Goal: Task Accomplishment & Management: Complete application form

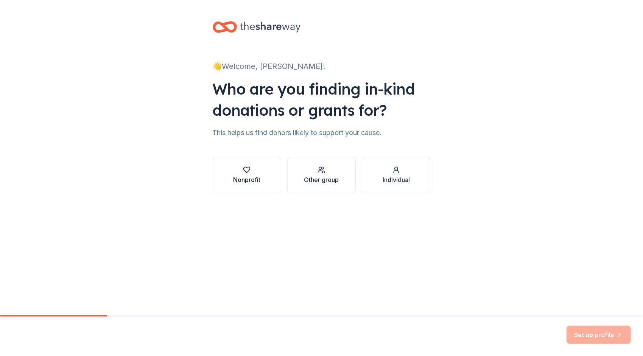
click at [250, 177] on div "Nonprofit" at bounding box center [246, 179] width 27 height 9
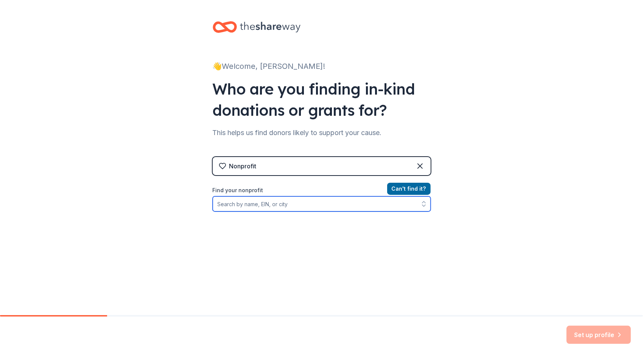
click at [241, 206] on input "Find your nonprofit" at bounding box center [322, 204] width 218 height 15
type input "[US_STATE][GEOGRAPHIC_DATA]"
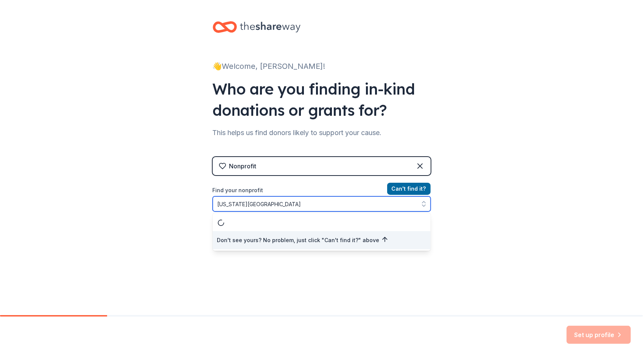
click at [287, 205] on input "[US_STATE][GEOGRAPHIC_DATA]" at bounding box center [322, 204] width 218 height 15
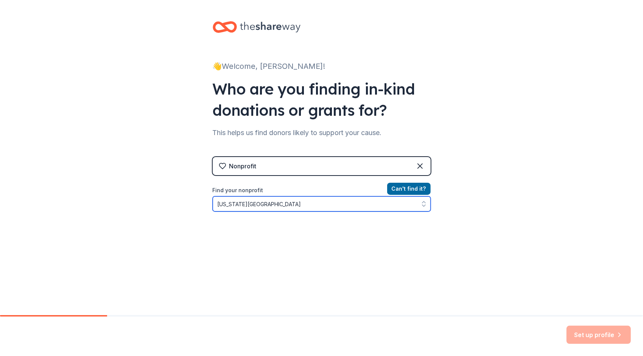
click at [288, 204] on input "[US_STATE][GEOGRAPHIC_DATA]" at bounding box center [322, 204] width 218 height 15
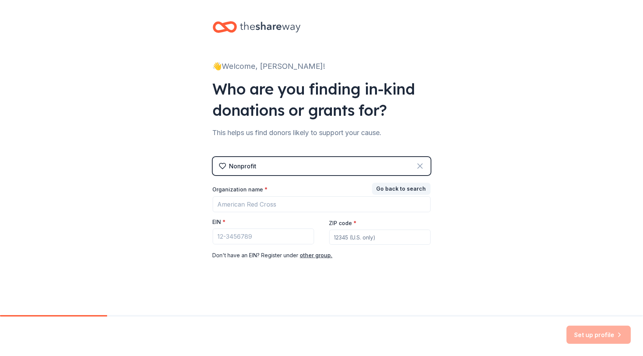
click at [415, 167] on div "Nonprofit" at bounding box center [322, 166] width 218 height 18
click at [419, 165] on icon at bounding box center [420, 166] width 5 height 5
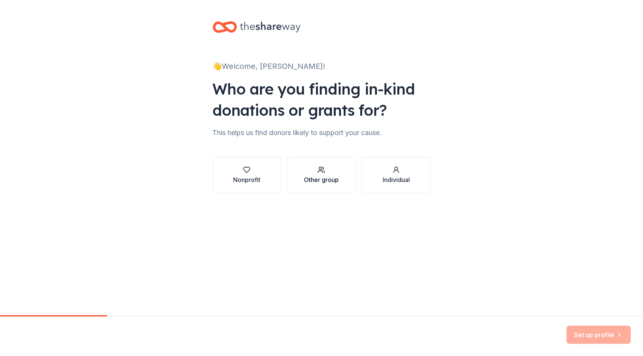
click at [324, 170] on icon "button" at bounding box center [322, 170] width 8 height 8
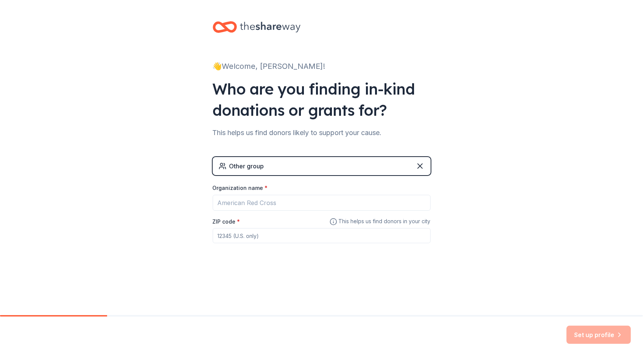
click at [276, 171] on div "Other group" at bounding box center [322, 166] width 218 height 18
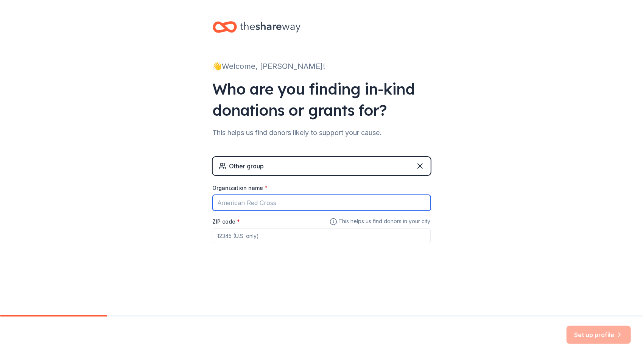
click at [226, 206] on input "Organization name *" at bounding box center [322, 203] width 218 height 16
type input "oregon trail middle school"
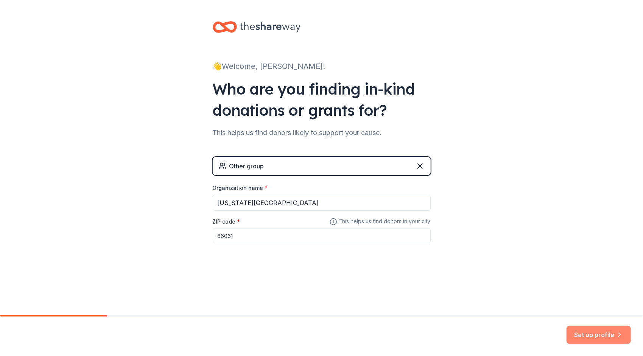
type input "66061"
click at [591, 339] on button "Set up profile" at bounding box center [599, 335] width 64 height 18
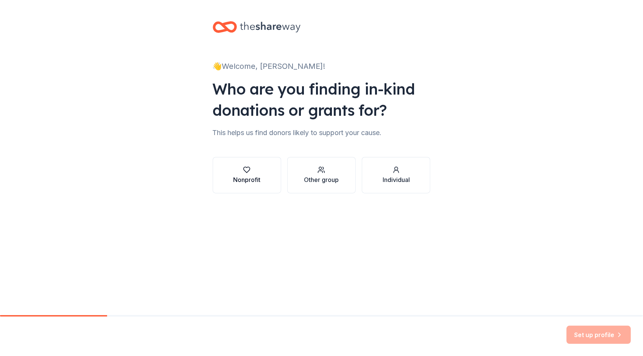
click at [253, 178] on div "Nonprofit" at bounding box center [246, 179] width 27 height 9
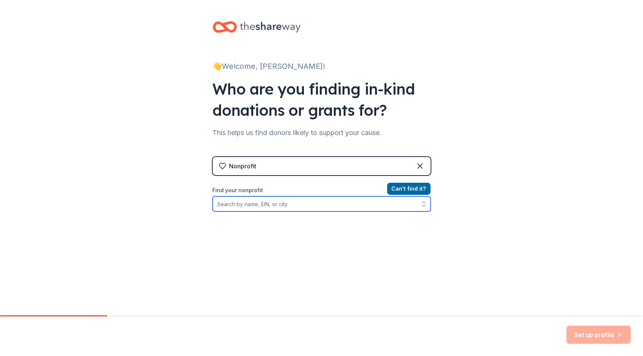
click at [247, 206] on input "Find your nonprofit" at bounding box center [322, 204] width 218 height 15
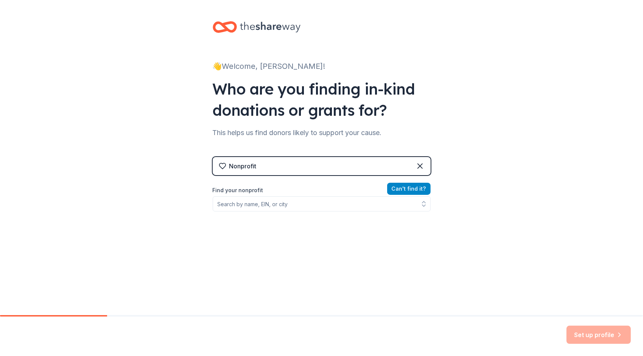
click at [416, 190] on button "Can ' t find it?" at bounding box center [409, 189] width 44 height 12
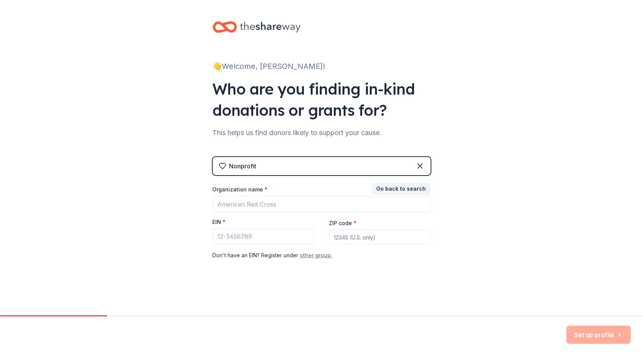
click at [315, 257] on button "other group." at bounding box center [316, 255] width 33 height 9
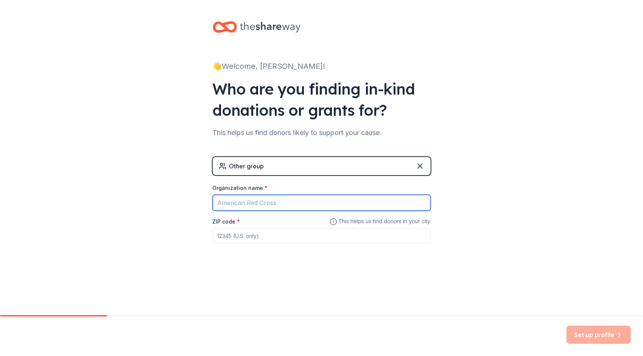
click at [270, 204] on input "Organization name *" at bounding box center [322, 203] width 218 height 16
type input "Oregon Trail Middle School"
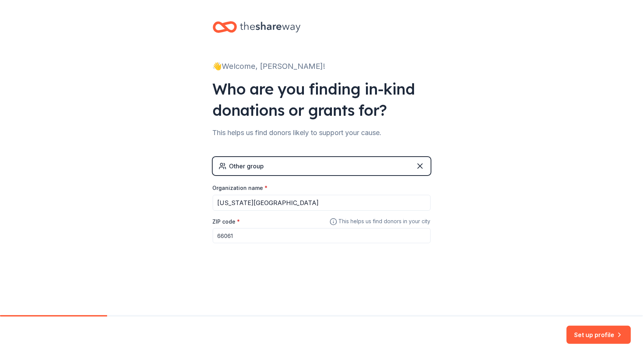
type input "66061"
click at [588, 332] on button "Set up profile" at bounding box center [599, 335] width 64 height 18
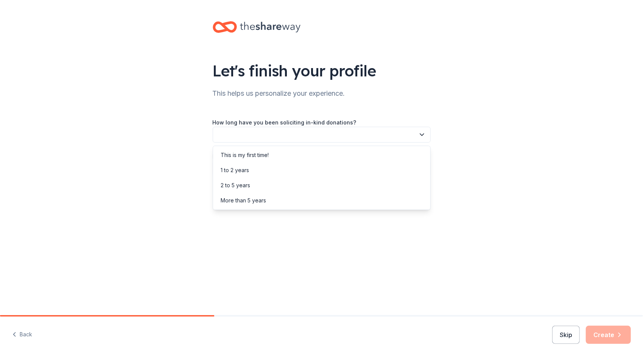
click at [292, 136] on button "button" at bounding box center [322, 135] width 218 height 16
click at [251, 156] on div "This is my first time!" at bounding box center [245, 155] width 48 height 9
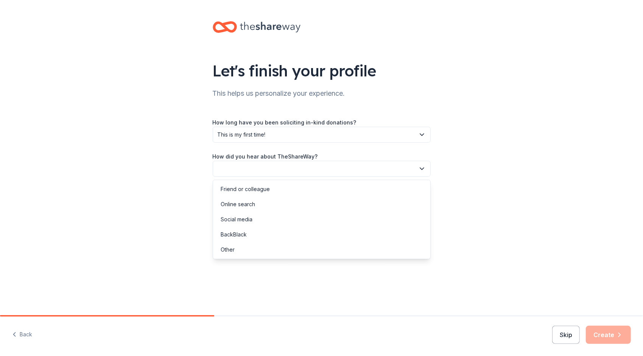
click at [245, 170] on button "button" at bounding box center [322, 169] width 218 height 16
click at [235, 203] on div "Online search" at bounding box center [238, 204] width 34 height 9
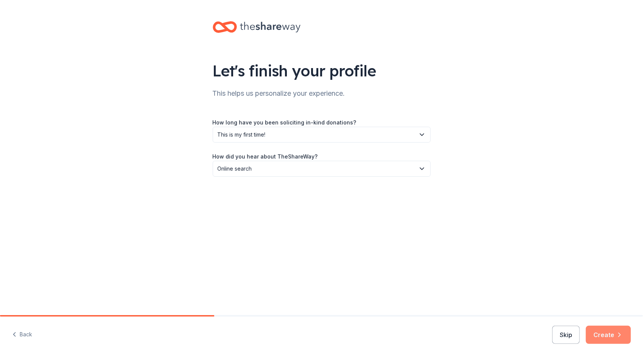
click at [607, 332] on button "Create" at bounding box center [608, 335] width 45 height 18
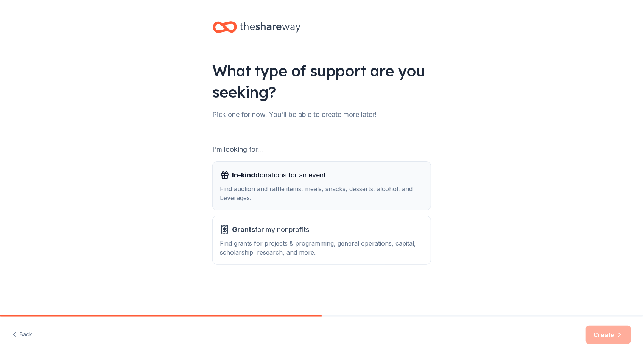
click at [272, 184] on div "In-kind donations for an event Find auction and raffle items, meals, snacks, de…" at bounding box center [321, 185] width 203 height 33
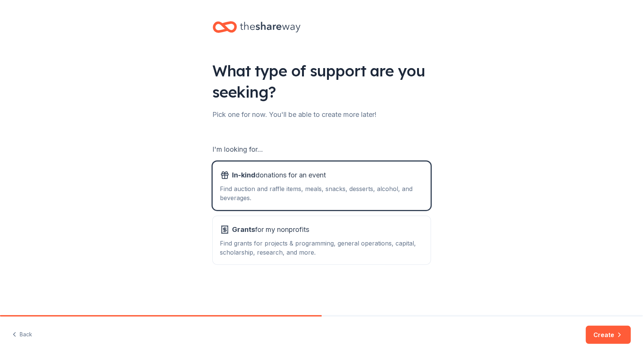
click at [606, 338] on button "Create" at bounding box center [608, 335] width 45 height 18
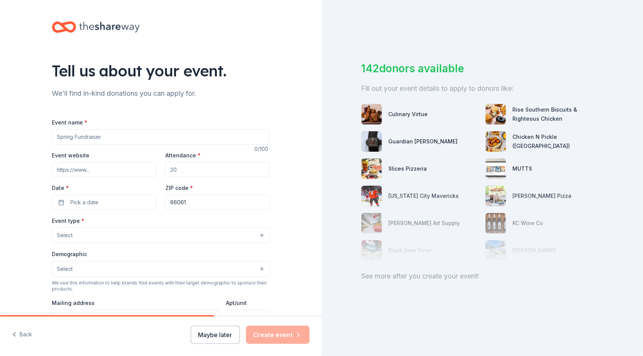
click at [92, 137] on input "Event name *" at bounding box center [161, 137] width 218 height 15
type input "Fall Play"
click at [68, 170] on input "Event website" at bounding box center [104, 169] width 105 height 15
paste input "https://sites.google.com/students.olatheschools.com/otms-theatre/home"
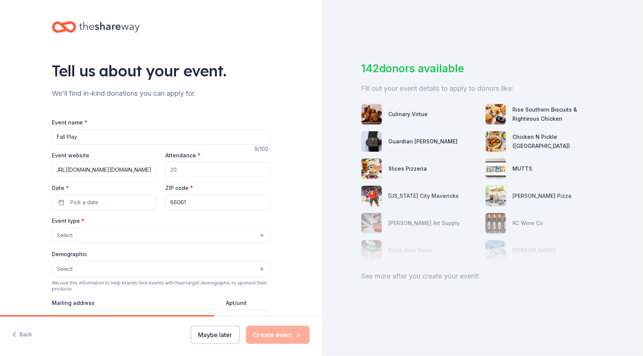
type input "https://sites.google.com/students.olatheschools.com/otms-theatre/home"
click at [191, 171] on input "Attendance *" at bounding box center [217, 169] width 105 height 15
click at [204, 158] on div "Attendance *" at bounding box center [217, 164] width 105 height 27
click at [188, 170] on input "Attendance *" at bounding box center [217, 169] width 105 height 15
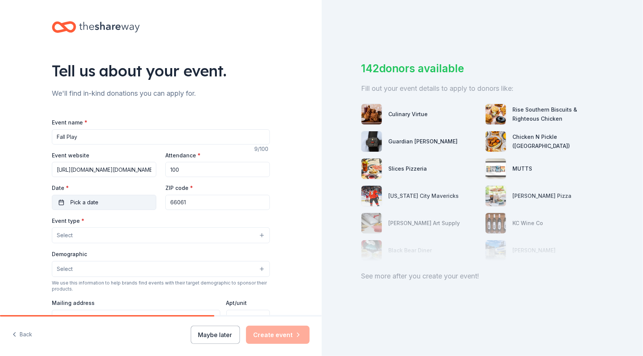
type input "100"
click at [80, 206] on span "Pick a date" at bounding box center [84, 202] width 28 height 9
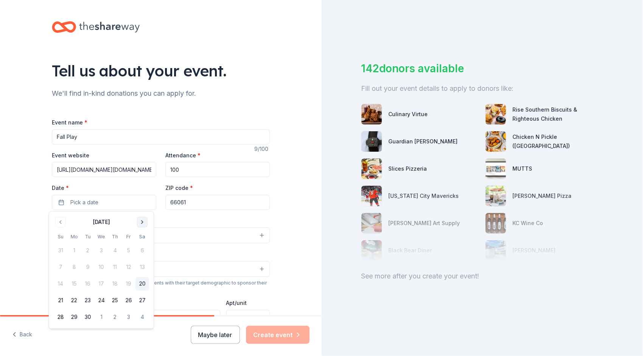
click at [140, 225] on button "Go to next month" at bounding box center [142, 222] width 11 height 11
click at [125, 300] on button "24" at bounding box center [129, 301] width 14 height 14
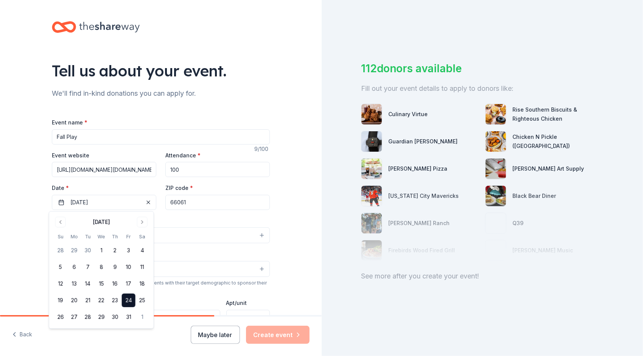
click at [18, 189] on div "Tell us about your event. We'll find in-kind donations you can apply for. Event…" at bounding box center [161, 252] width 322 height 504
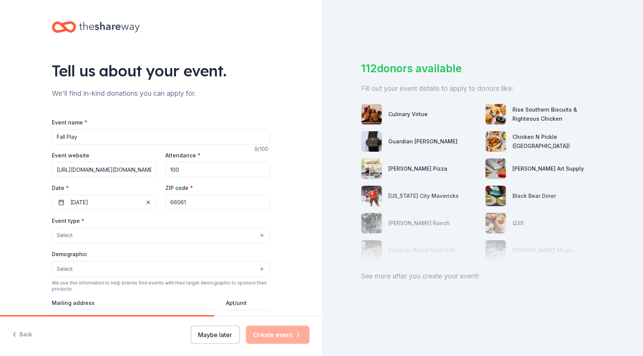
click at [76, 231] on button "Select" at bounding box center [161, 236] width 218 height 16
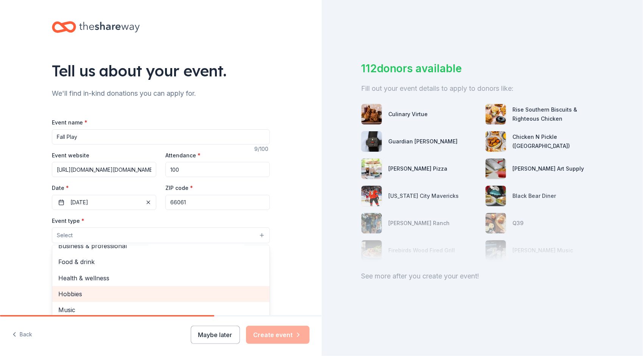
scroll to position [76, 0]
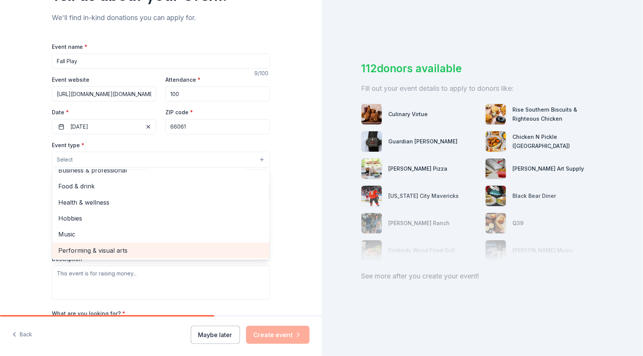
click at [100, 249] on span "Performing & visual arts" at bounding box center [160, 251] width 205 height 10
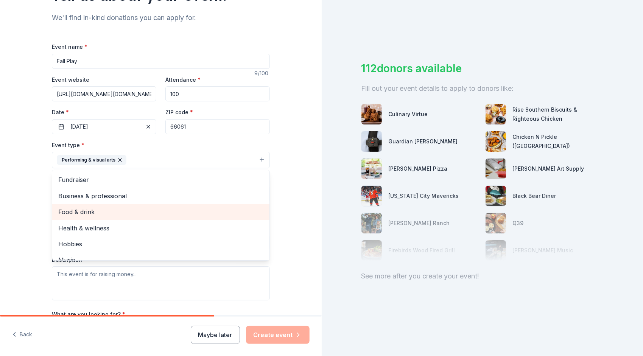
click at [70, 214] on span "Food & drink" at bounding box center [160, 212] width 205 height 10
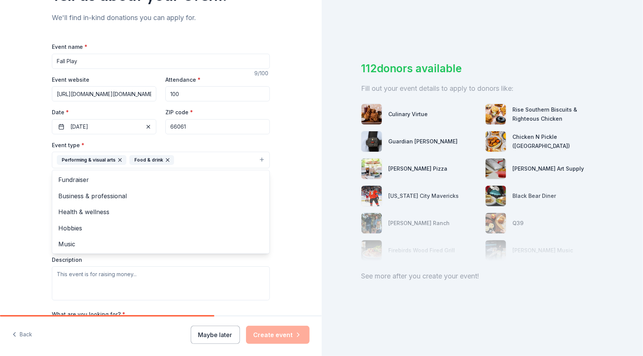
click at [9, 204] on div "Tell us about your event. We'll find in-kind donations you can apply for. Event…" at bounding box center [161, 176] width 322 height 505
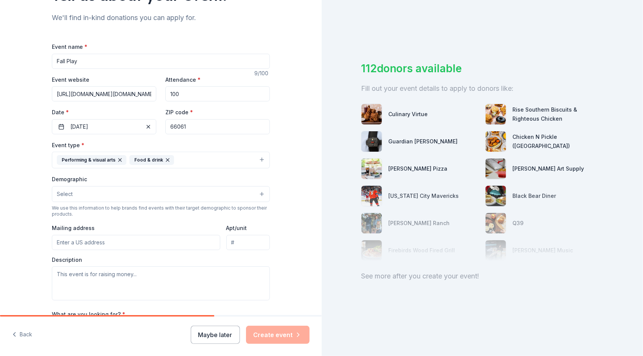
click at [74, 195] on button "Select" at bounding box center [161, 194] width 218 height 16
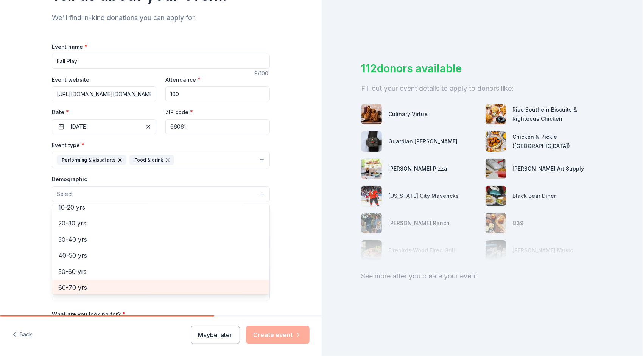
scroll to position [45, 0]
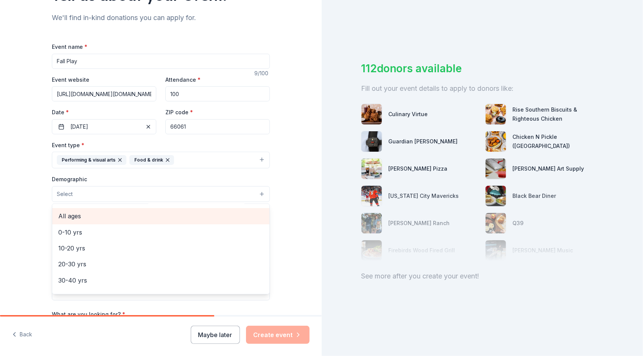
click at [74, 213] on span "All ages" at bounding box center [160, 216] width 205 height 10
click at [22, 210] on div "Tell us about your event. We'll find in-kind donations you can apply for. Event…" at bounding box center [161, 177] width 322 height 506
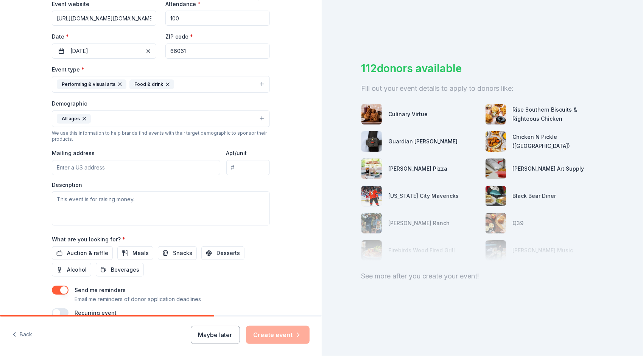
scroll to position [188, 0]
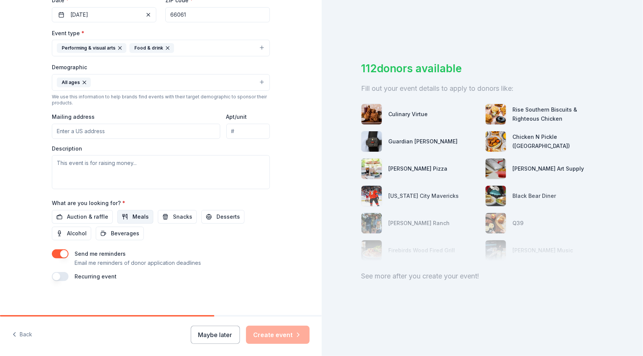
click at [140, 215] on span "Meals" at bounding box center [141, 216] width 16 height 9
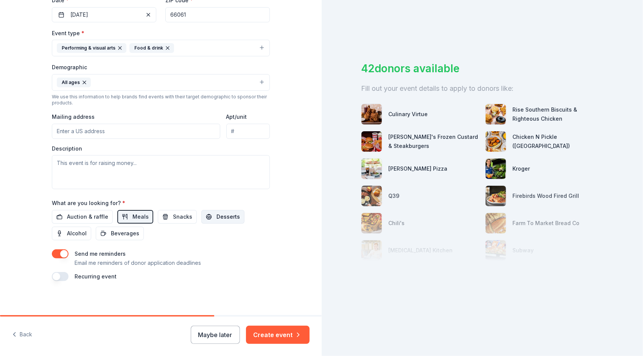
click at [220, 216] on span "Desserts" at bounding box center [228, 216] width 23 height 9
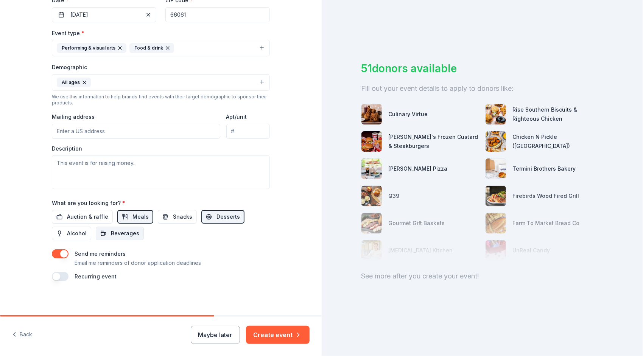
click at [127, 234] on span "Beverages" at bounding box center [125, 233] width 28 height 9
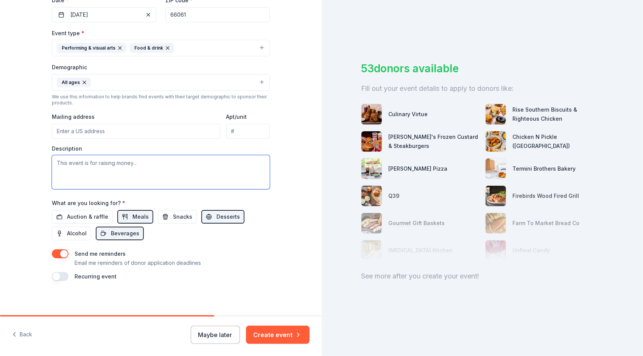
click at [67, 160] on textarea at bounding box center [161, 172] width 218 height 34
type textarea "[US_STATE][GEOGRAPHIC_DATA] Theatre Department"
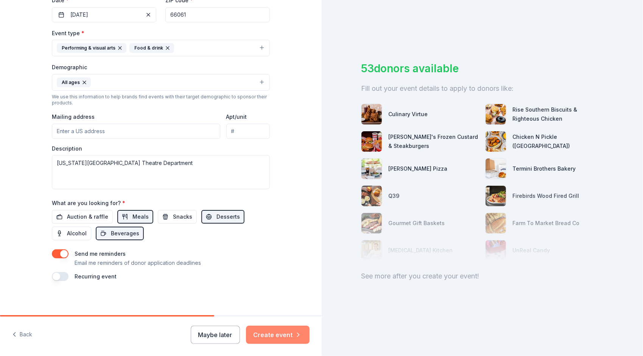
click at [284, 337] on button "Create event" at bounding box center [278, 335] width 64 height 18
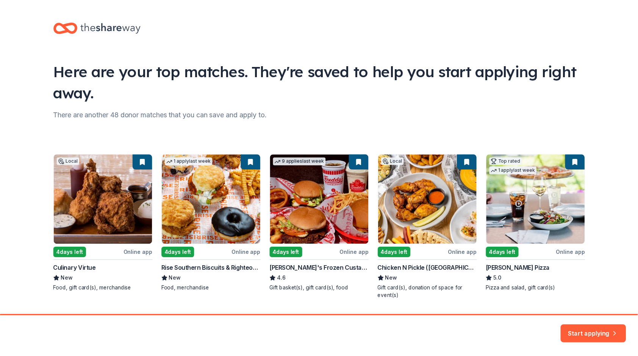
scroll to position [21, 0]
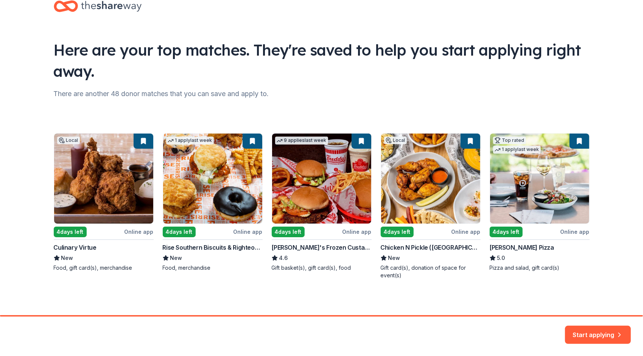
click at [125, 98] on div "There are another 48 donor matches that you can save and apply to." at bounding box center [322, 94] width 536 height 12
click at [600, 332] on button "Start applying" at bounding box center [598, 331] width 66 height 18
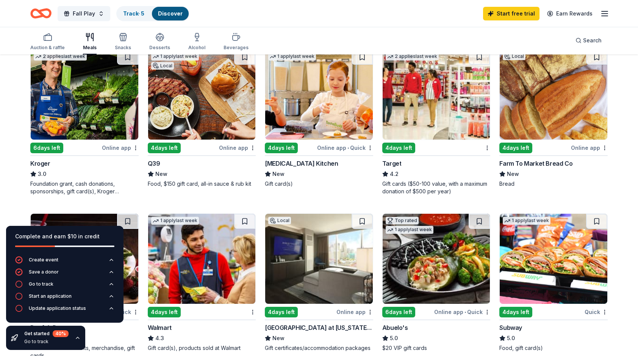
scroll to position [265, 0]
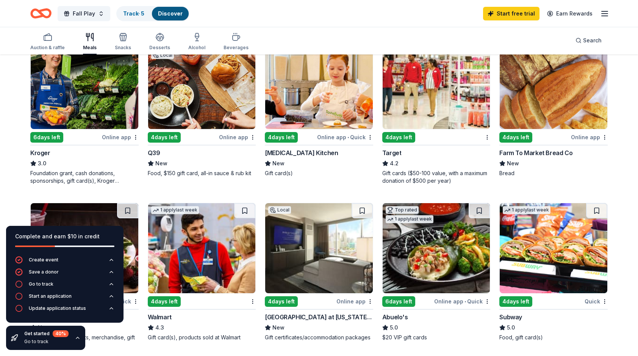
click at [192, 104] on img at bounding box center [202, 84] width 108 height 90
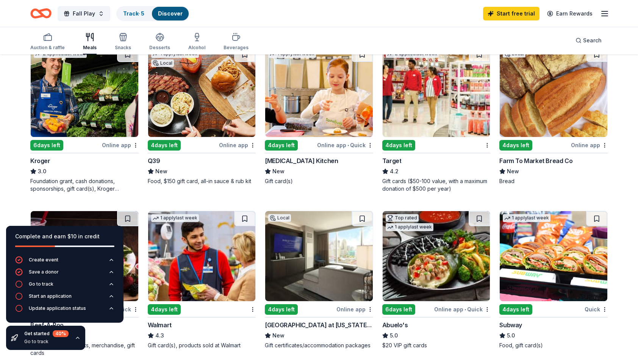
scroll to position [227, 0]
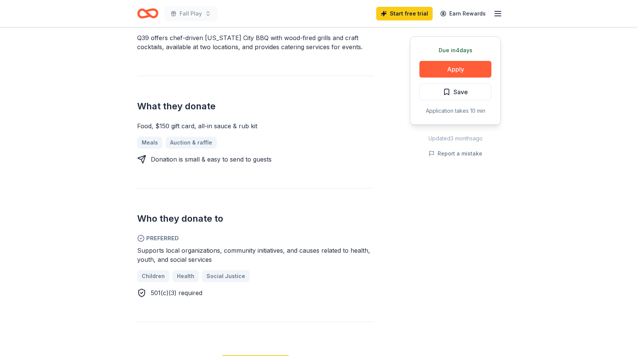
scroll to position [265, 0]
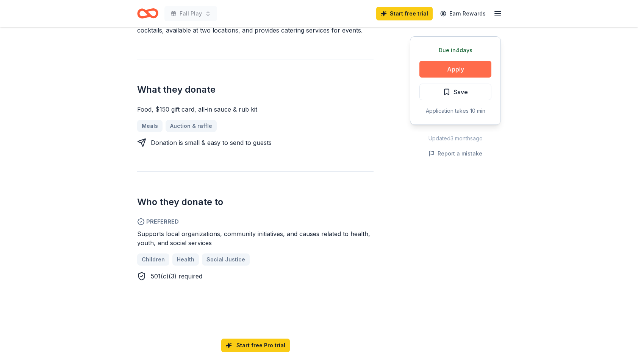
click at [443, 74] on button "Apply" at bounding box center [455, 69] width 72 height 17
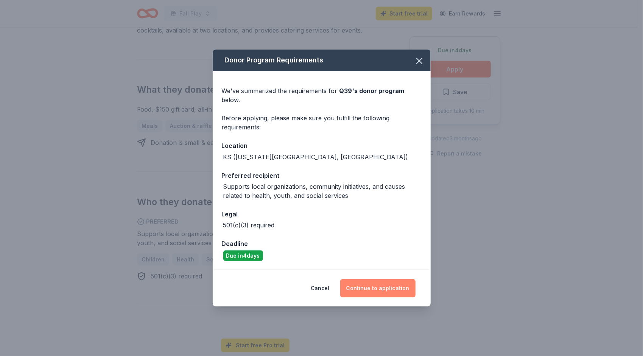
click at [372, 280] on button "Continue to application" at bounding box center [377, 288] width 75 height 18
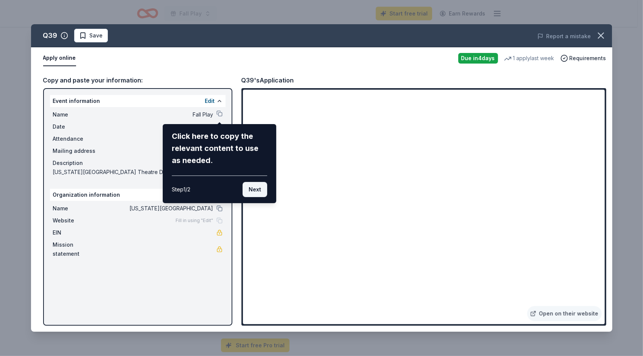
click at [262, 193] on button "Next" at bounding box center [255, 189] width 25 height 15
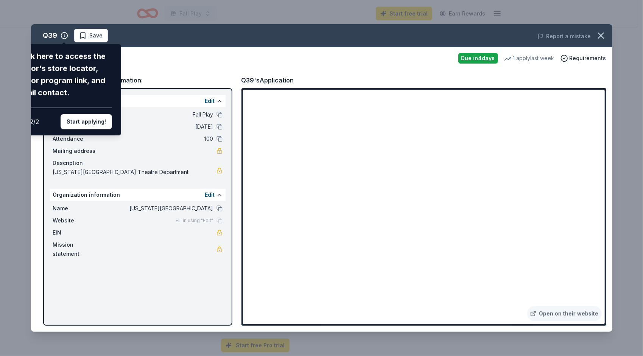
click at [90, 32] on div "Q39 Click here to access the donor's store locator, donor program link, and ema…" at bounding box center [322, 178] width 582 height 308
click at [80, 123] on button "Start applying!" at bounding box center [87, 121] width 52 height 15
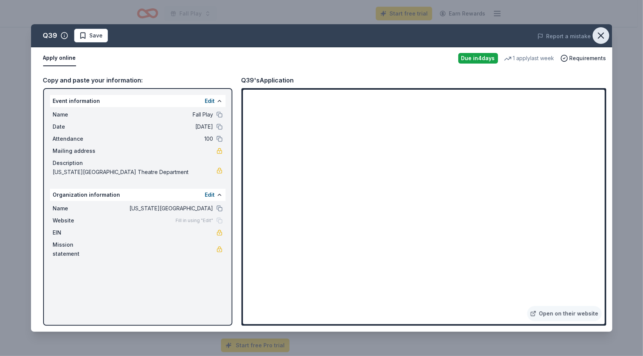
click at [596, 37] on icon "button" at bounding box center [601, 35] width 11 height 11
